Goal: Task Accomplishment & Management: Use online tool/utility

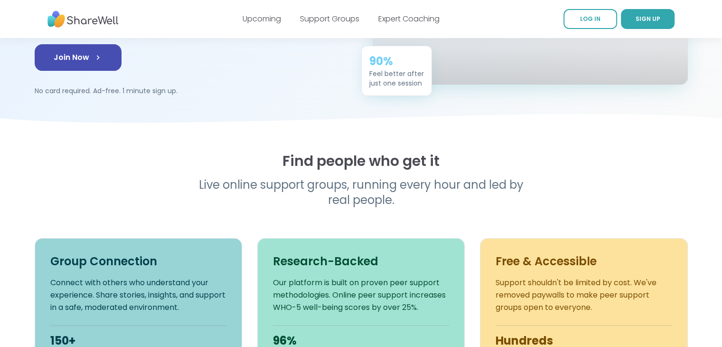
scroll to position [25, 0]
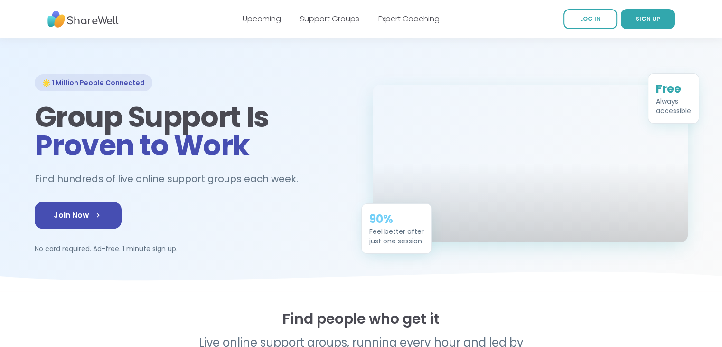
click at [319, 19] on link "Support Groups" at bounding box center [329, 18] width 59 height 11
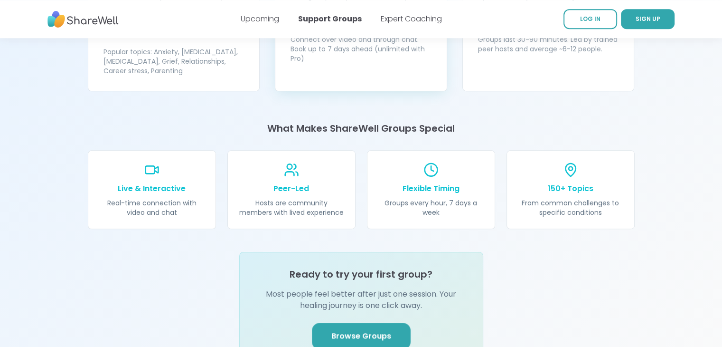
scroll to position [1069, 0]
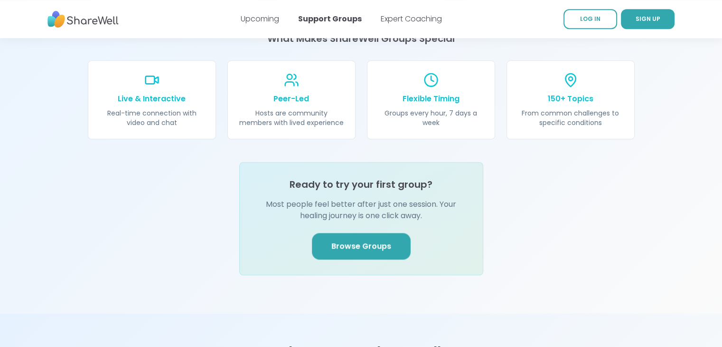
click at [341, 233] on link "Browse Groups" at bounding box center [361, 246] width 99 height 27
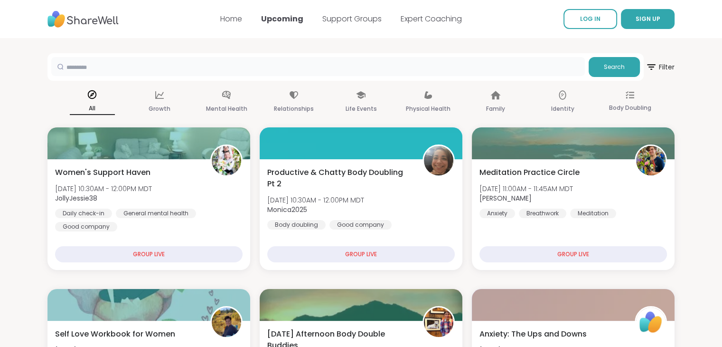
click at [388, 72] on input "text" at bounding box center [318, 66] width 534 height 19
type input "**********"
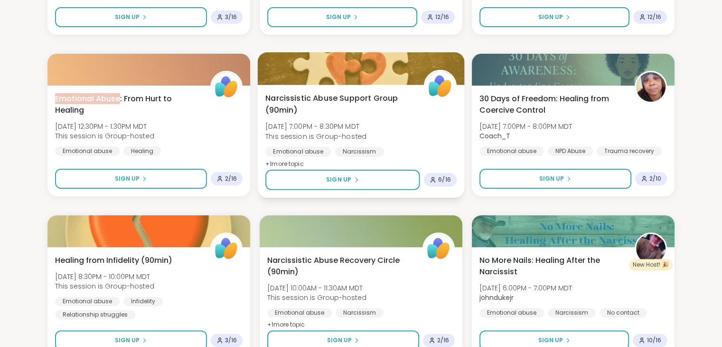
scroll to position [237, 0]
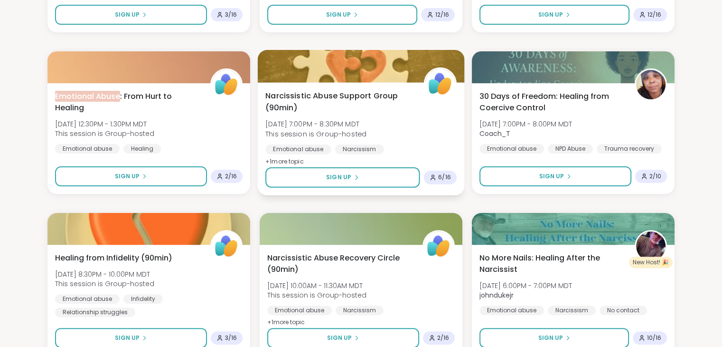
click at [277, 160] on span "+ 1 more topic" at bounding box center [284, 161] width 38 height 8
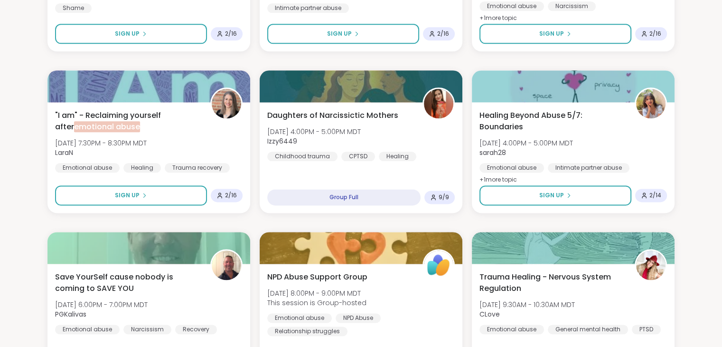
scroll to position [1235, 0]
